Goal: Navigation & Orientation: Find specific page/section

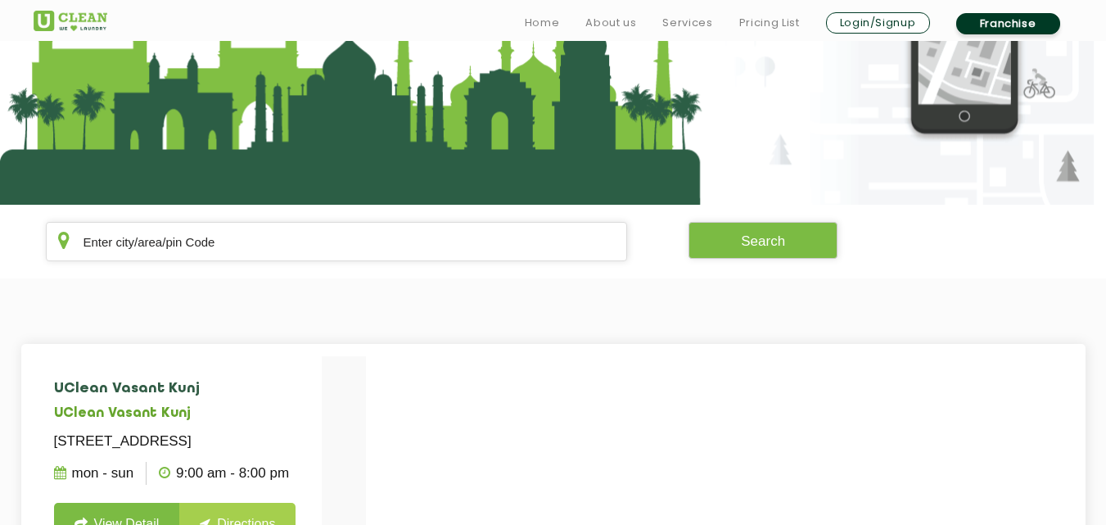
scroll to position [191, 0]
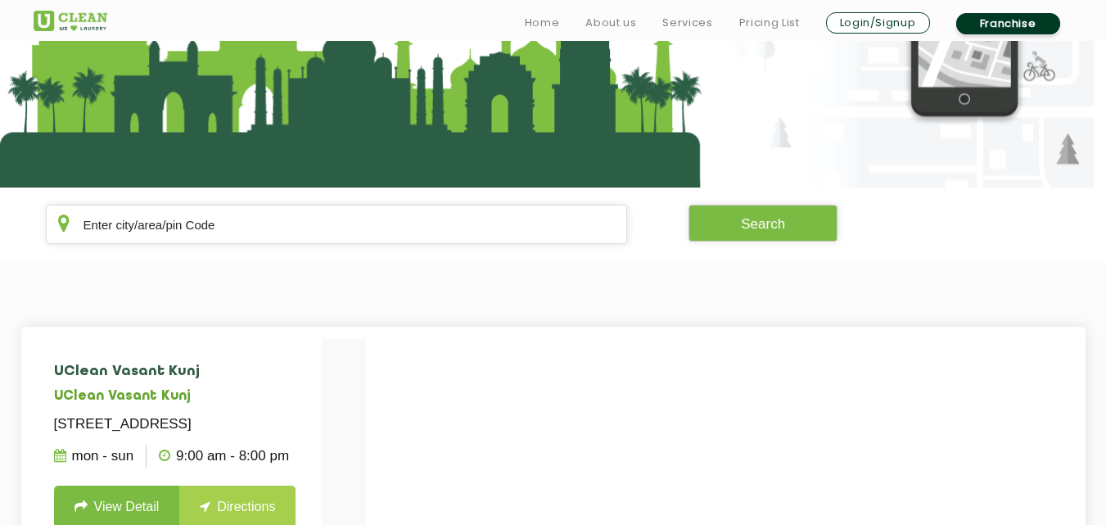
click at [289, 244] on section "Search" at bounding box center [553, 224] width 1106 height 74
click at [290, 236] on input "text" at bounding box center [337, 224] width 582 height 39
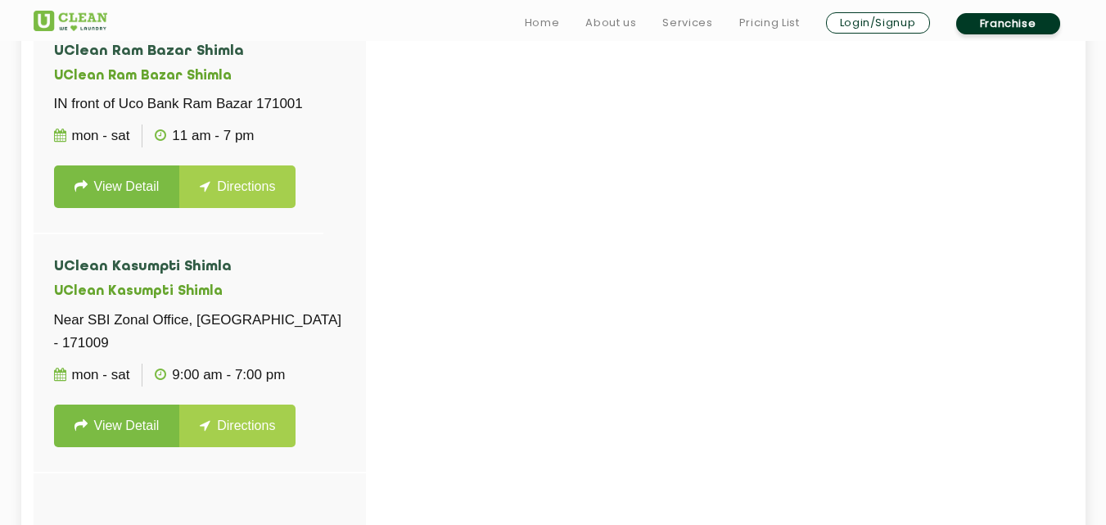
scroll to position [530, 0]
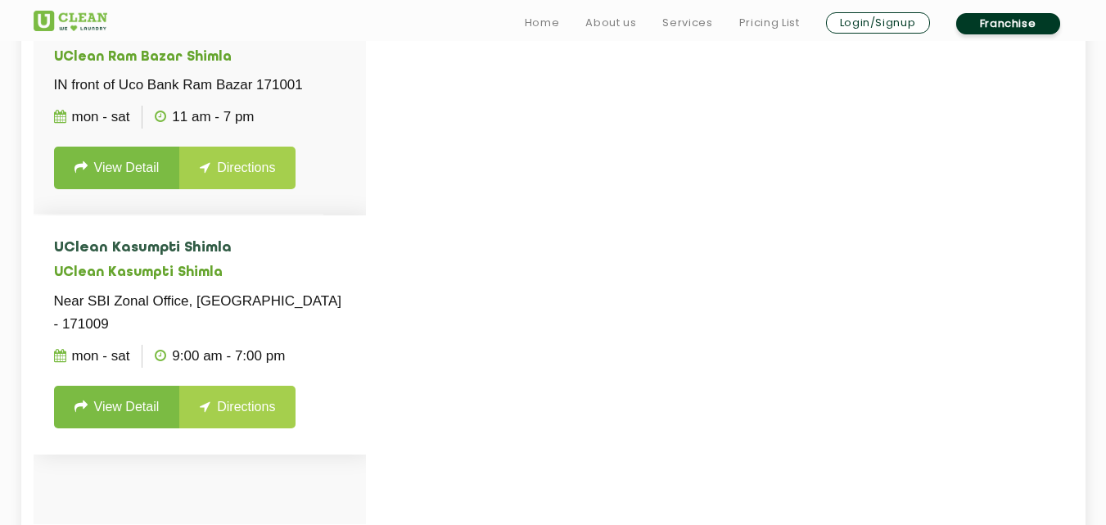
click at [306, 245] on h4 "UClean Kasumpti Shimla" at bounding box center [199, 248] width 291 height 16
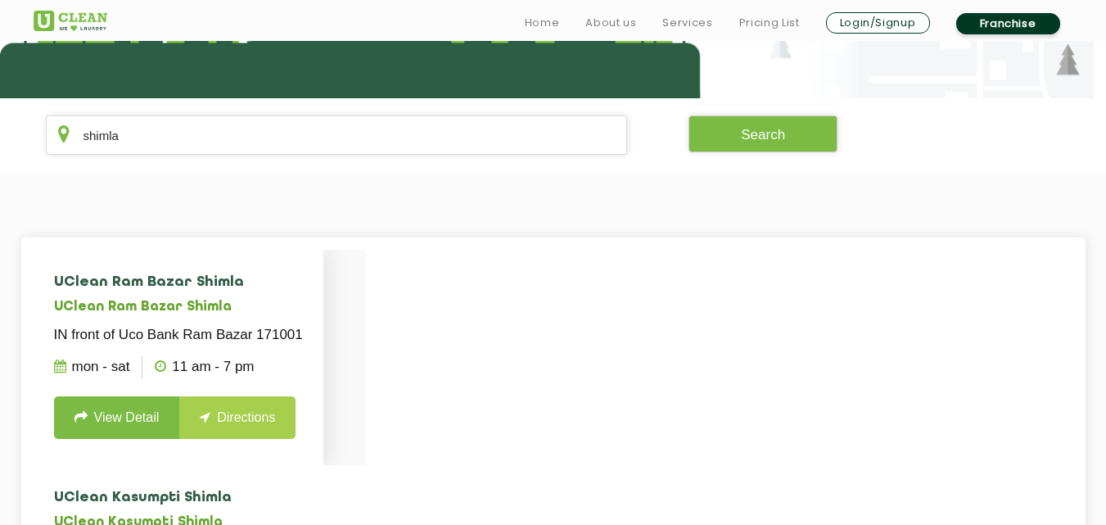
scroll to position [284, 0]
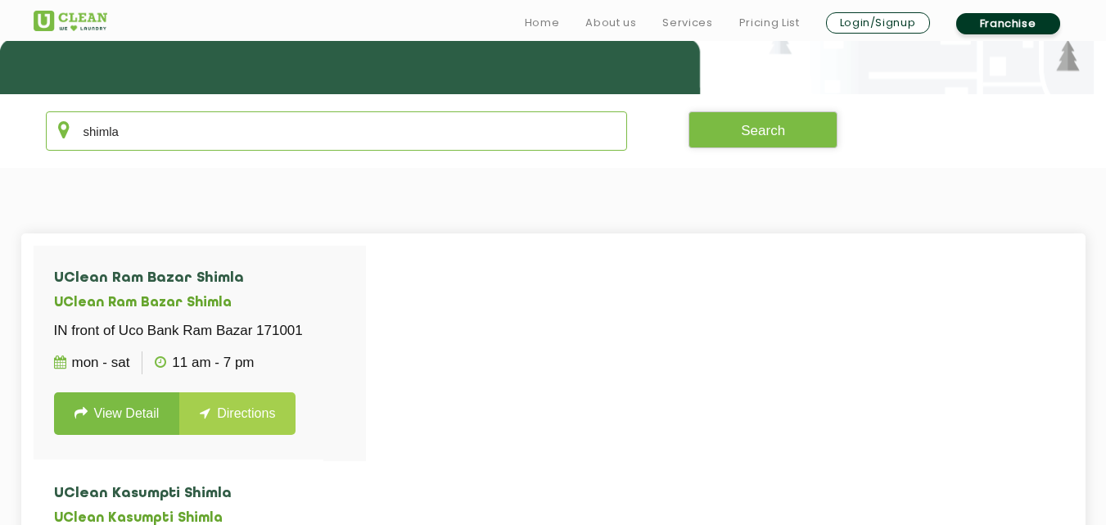
click at [233, 127] on input "shimla" at bounding box center [337, 130] width 582 height 39
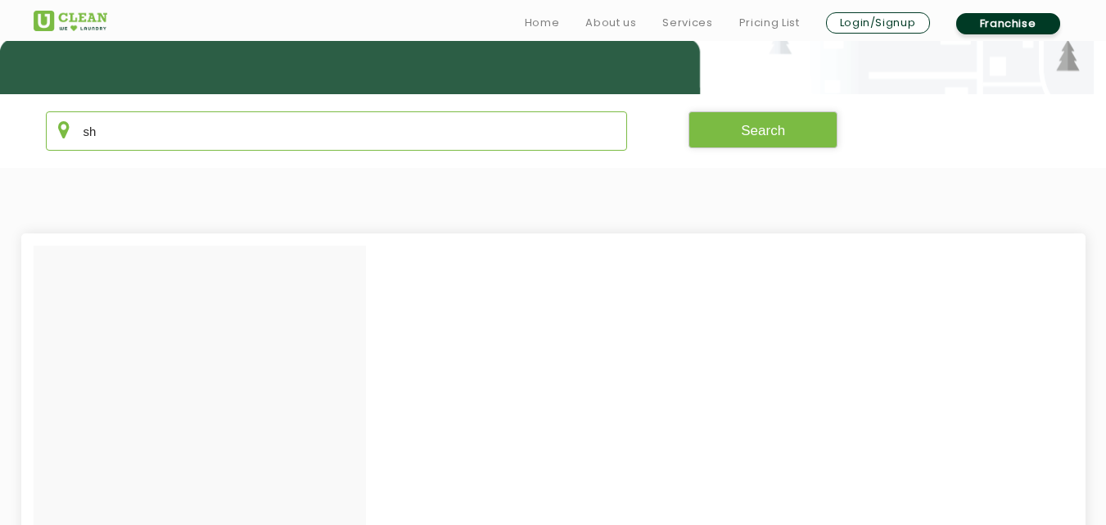
type input "s"
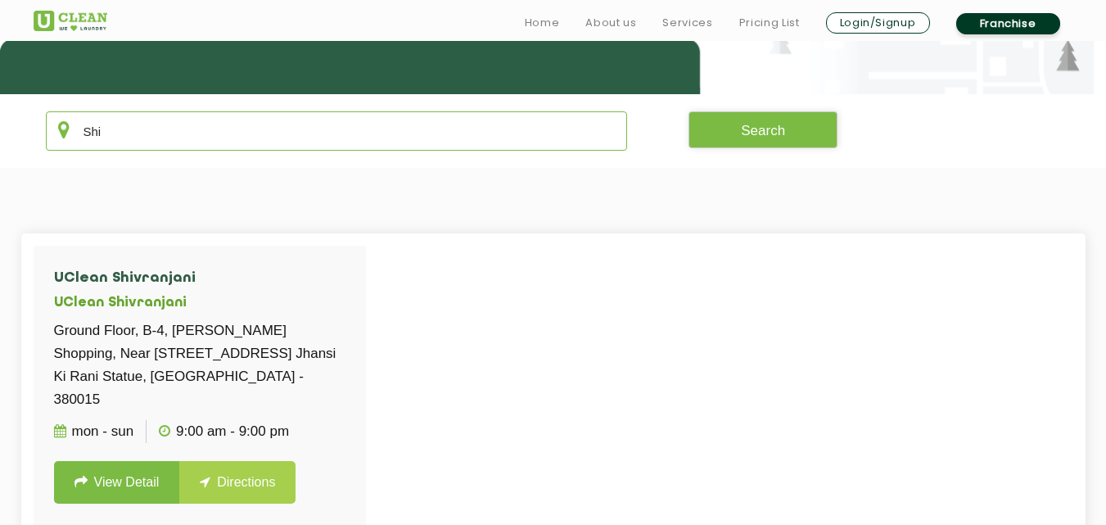
type input "Shi"
